Goal: Transaction & Acquisition: Purchase product/service

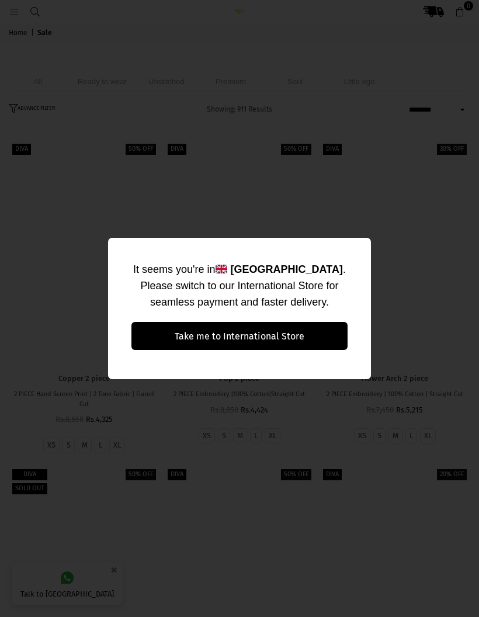
select select "******"
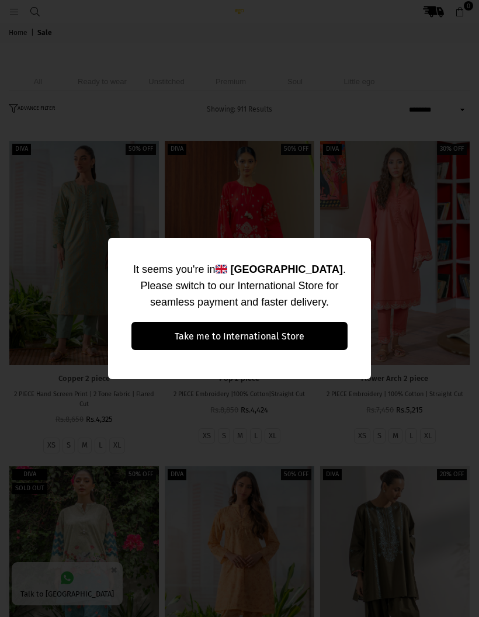
click at [434, 238] on div "It seems you're in [GEOGRAPHIC_DATA] . Please switch to our International Store…" at bounding box center [239, 308] width 479 height 617
click at [316, 334] on button "Take me to International Store" at bounding box center [239, 336] width 216 height 28
select select "******"
click at [351, 210] on div "It seems you're in [GEOGRAPHIC_DATA] . Please switch to our International Store…" at bounding box center [239, 308] width 479 height 617
click at [351, 209] on div "It seems you're in [GEOGRAPHIC_DATA] . Please switch to our International Store…" at bounding box center [239, 308] width 479 height 617
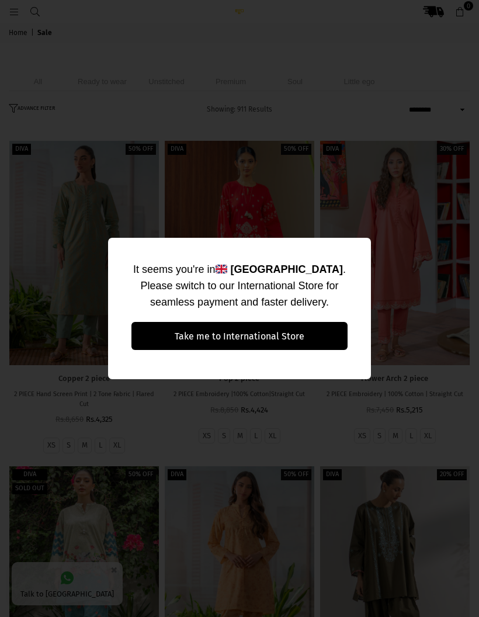
click at [339, 226] on div "It seems you're in [GEOGRAPHIC_DATA] . Please switch to our International Store…" at bounding box center [239, 308] width 479 height 617
click at [343, 223] on div "It seems you're in [GEOGRAPHIC_DATA] . Please switch to our International Store…" at bounding box center [239, 308] width 479 height 617
click at [363, 214] on div "It seems you're in [GEOGRAPHIC_DATA] . Please switch to our International Store…" at bounding box center [239, 308] width 479 height 617
click at [349, 215] on div "It seems you're in [GEOGRAPHIC_DATA] . Please switch to our International Store…" at bounding box center [239, 308] width 479 height 617
click at [345, 219] on div "It seems you're in [GEOGRAPHIC_DATA] . Please switch to our International Store…" at bounding box center [239, 308] width 479 height 617
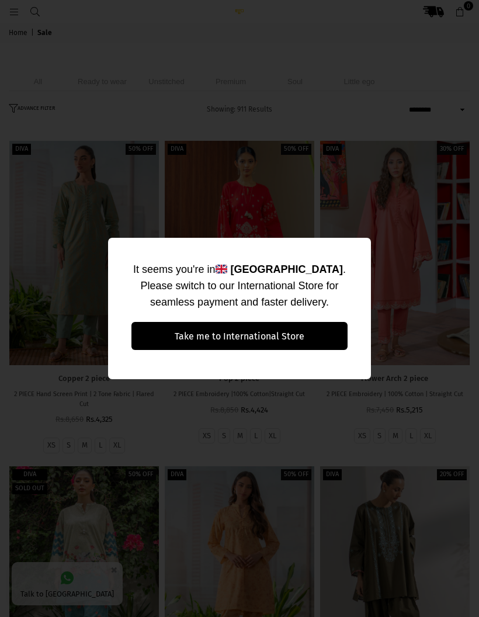
click at [346, 219] on div "It seems you're in [GEOGRAPHIC_DATA] . Please switch to our International Store…" at bounding box center [239, 308] width 479 height 617
click at [346, 216] on div "It seems you're in [GEOGRAPHIC_DATA] . Please switch to our International Store…" at bounding box center [239, 308] width 479 height 617
click at [378, 189] on div "It seems you're in [GEOGRAPHIC_DATA] . Please switch to our International Store…" at bounding box center [239, 308] width 479 height 617
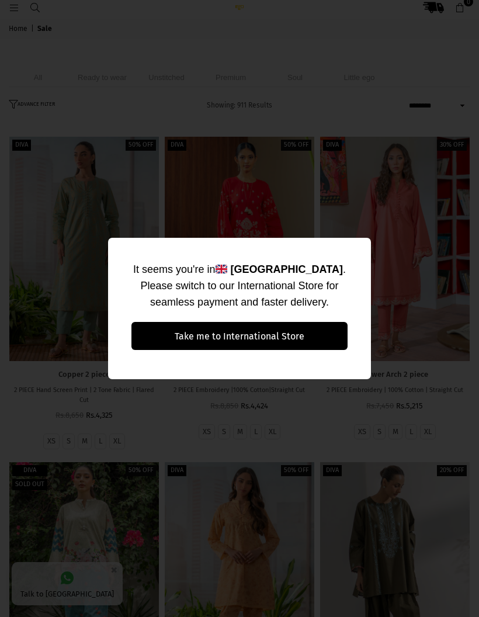
click at [341, 338] on button "Take me to International Store" at bounding box center [239, 336] width 216 height 28
